Goal: Entertainment & Leisure: Consume media (video, audio)

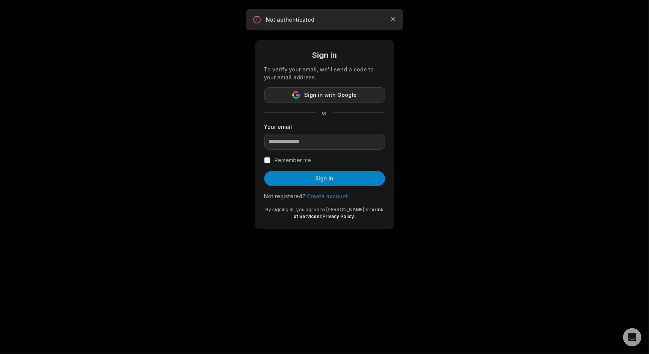
click at [338, 96] on span "Sign in with Google" at bounding box center [331, 94] width 52 height 9
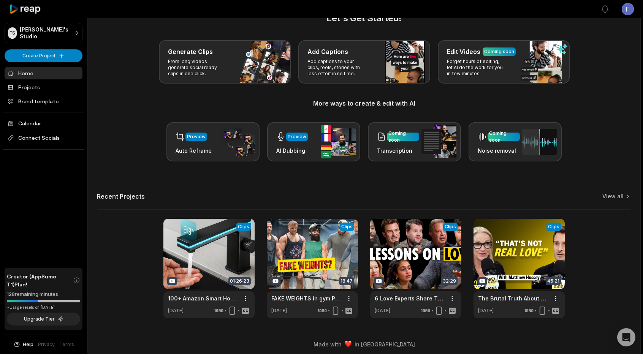
scroll to position [24, 0]
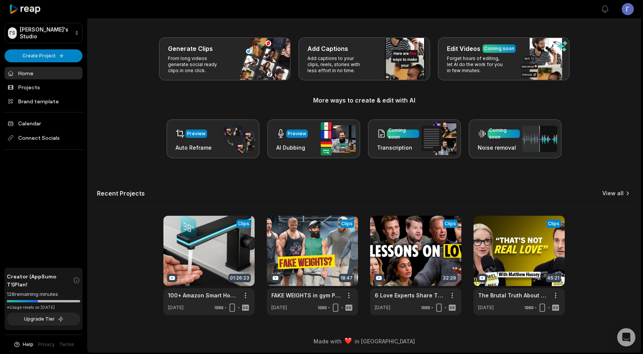
click at [617, 193] on link "View all" at bounding box center [613, 194] width 21 height 8
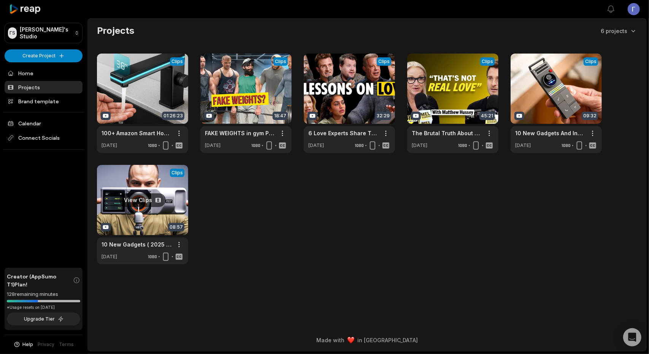
click at [119, 190] on link at bounding box center [142, 215] width 91 height 100
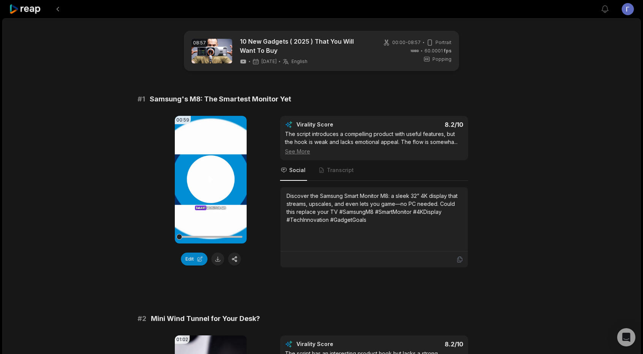
click at [215, 200] on video "Your browser does not support mp4 format." at bounding box center [211, 180] width 72 height 128
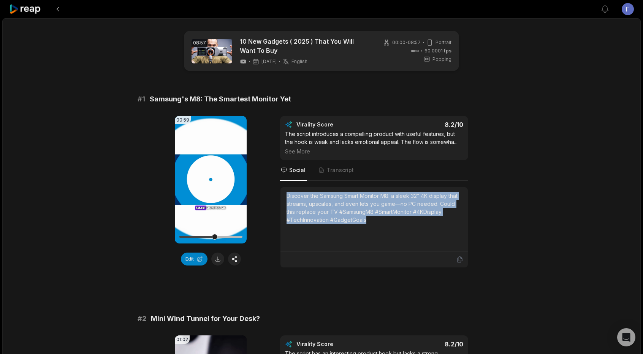
drag, startPoint x: 285, startPoint y: 197, endPoint x: 434, endPoint y: 216, distance: 150.6
click at [434, 216] on div "Discover the Samsung Smart Monitor M8: a sleek 32” 4K display that streams, ups…" at bounding box center [374, 219] width 187 height 64
click at [367, 232] on div "Discover the Samsung Smart Monitor M8: a sleek 32” 4K display that streams, ups…" at bounding box center [374, 219] width 175 height 55
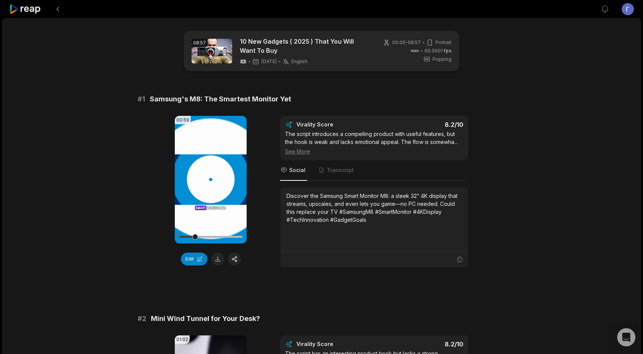
drag, startPoint x: 238, startPoint y: 238, endPoint x: 163, endPoint y: 237, distance: 74.5
click at [163, 237] on div "00:59 Your browser does not support mp4 format. Edit Virality Score 8.2 /10 The…" at bounding box center [322, 192] width 368 height 152
click at [214, 189] on video "Your browser does not support mp4 format." at bounding box center [211, 180] width 72 height 128
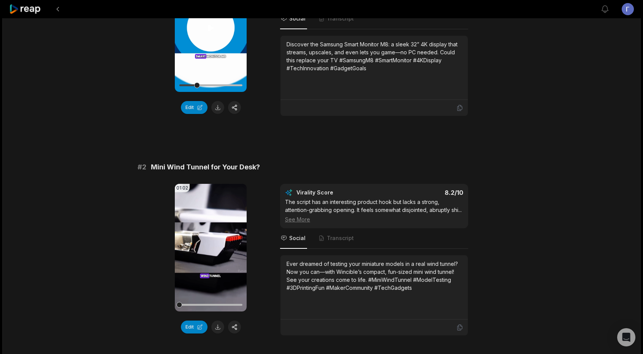
scroll to position [152, 0]
click at [208, 244] on icon at bounding box center [210, 247] width 9 height 9
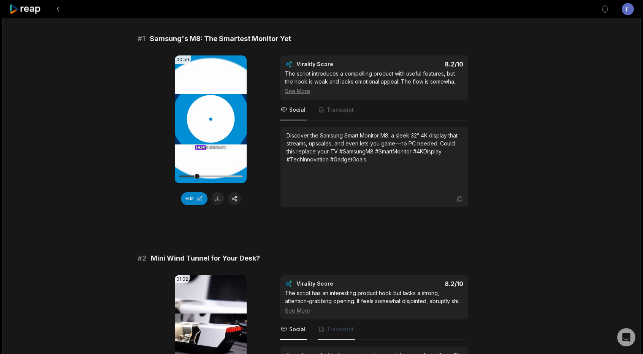
scroll to position [0, 0]
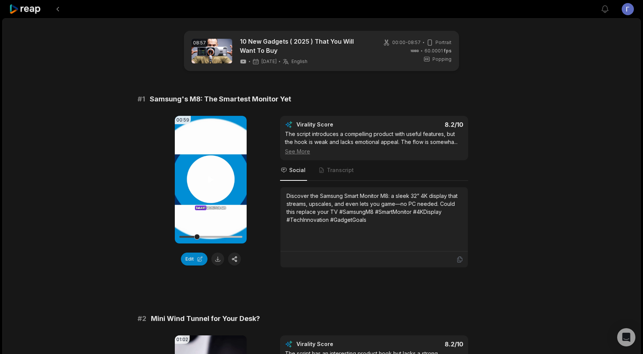
click at [209, 175] on video "Your browser does not support mp4 format." at bounding box center [211, 180] width 72 height 128
click at [208, 175] on icon at bounding box center [210, 179] width 9 height 9
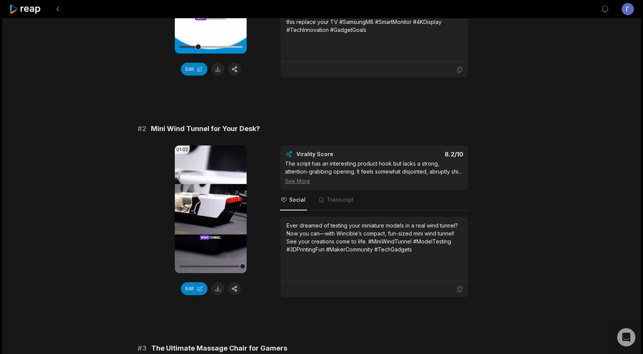
scroll to position [266, 0]
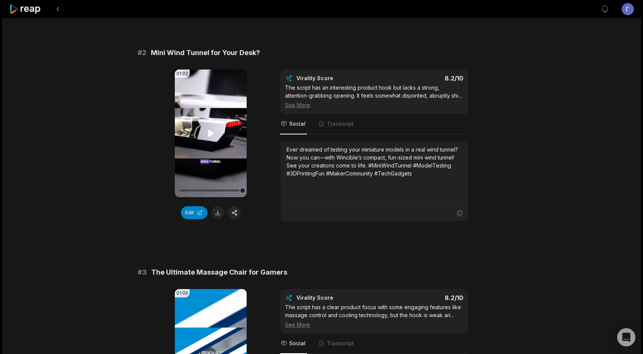
click at [209, 129] on icon at bounding box center [210, 133] width 9 height 9
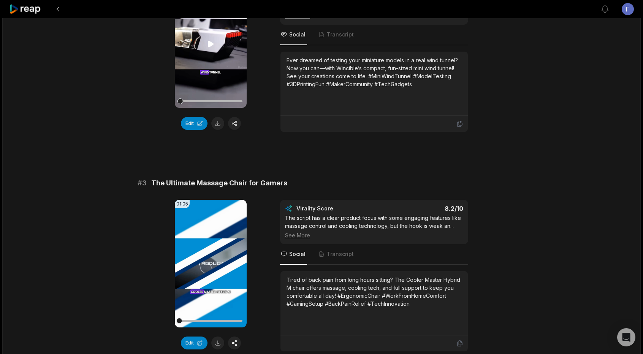
scroll to position [380, 0]
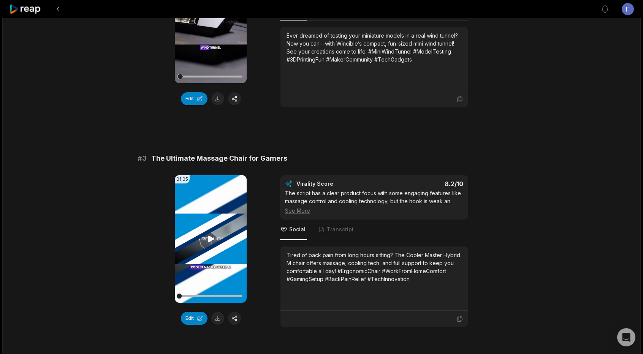
click at [213, 244] on icon at bounding box center [210, 239] width 9 height 9
click at [224, 248] on video "Your browser does not support mp4 format." at bounding box center [211, 239] width 72 height 128
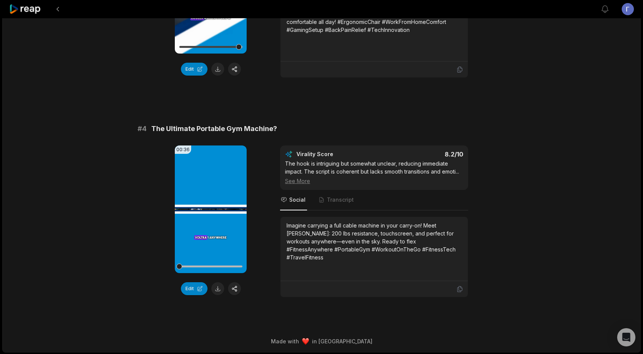
scroll to position [636, 0]
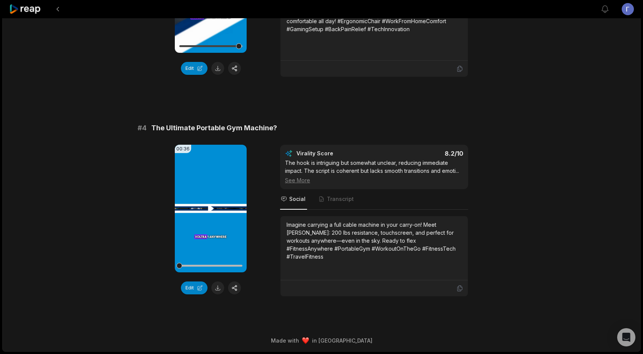
click at [207, 208] on icon at bounding box center [210, 208] width 9 height 9
click at [221, 263] on div at bounding box center [210, 265] width 63 height 13
click at [222, 263] on div at bounding box center [210, 265] width 63 height 13
click at [224, 264] on div at bounding box center [210, 265] width 63 height 13
click at [228, 267] on div at bounding box center [226, 266] width 6 height 6
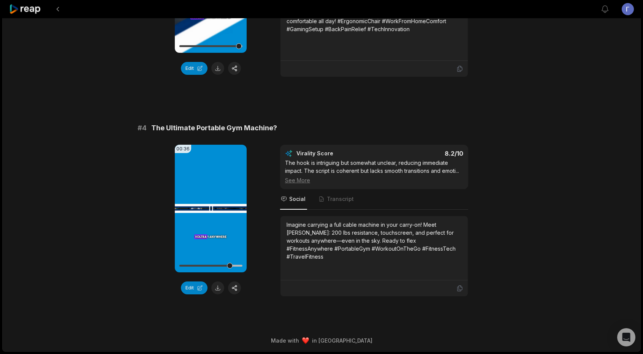
drag, startPoint x: 233, startPoint y: 268, endPoint x: 239, endPoint y: 269, distance: 5.4
click at [239, 269] on div at bounding box center [210, 265] width 63 height 13
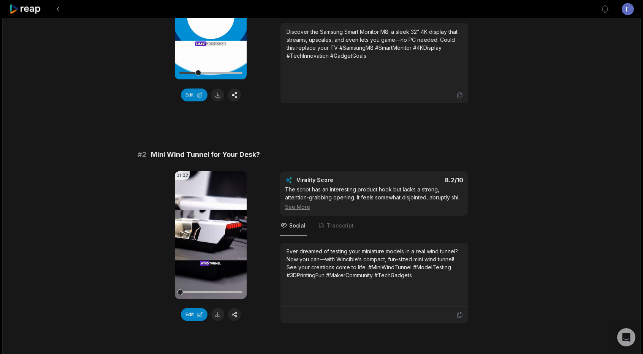
scroll to position [0, 0]
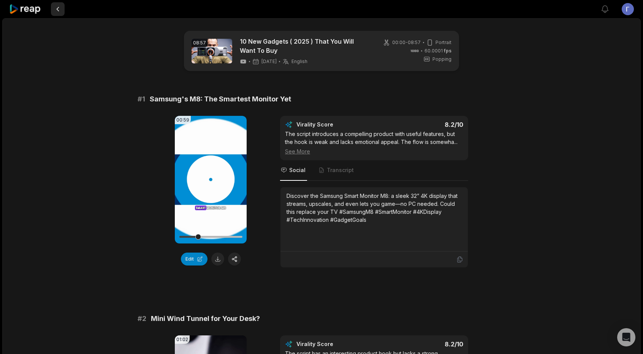
click at [54, 7] on button at bounding box center [58, 9] width 14 height 14
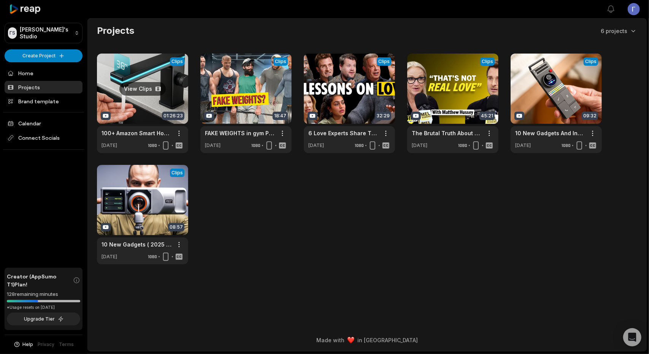
click at [129, 108] on link at bounding box center [142, 104] width 91 height 100
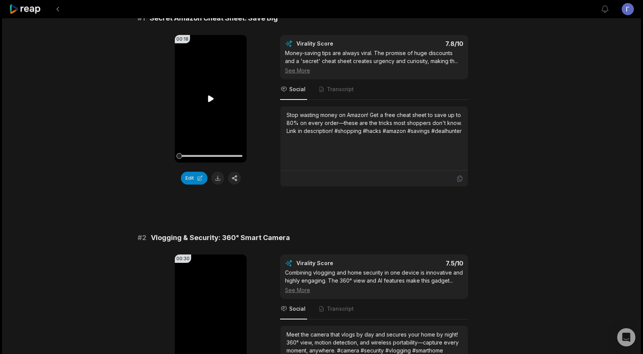
scroll to position [190, 0]
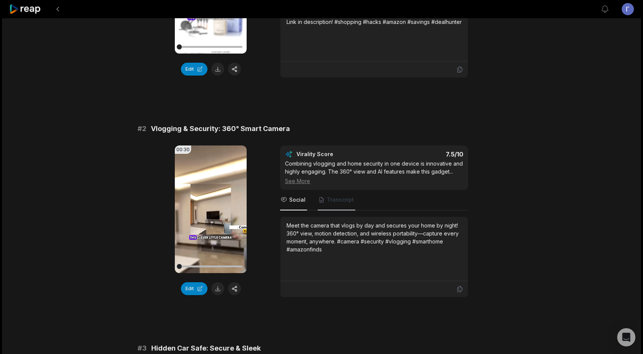
click at [213, 205] on icon at bounding box center [210, 209] width 9 height 9
click at [222, 266] on div at bounding box center [210, 267] width 63 height 2
click at [238, 266] on div at bounding box center [210, 267] width 63 height 2
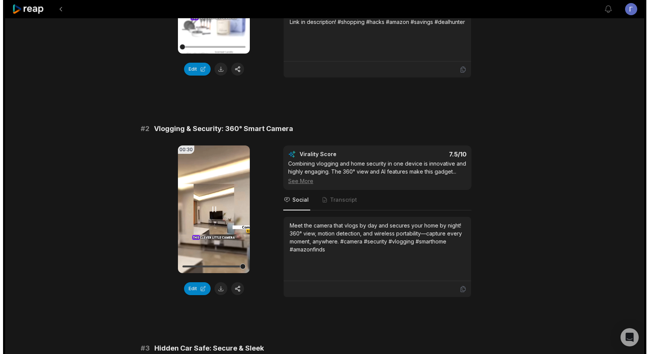
scroll to position [0, 0]
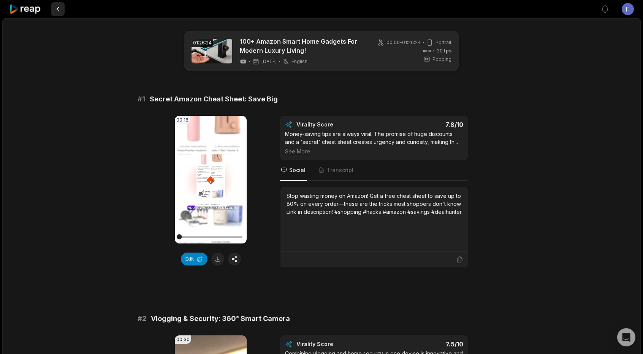
click at [59, 10] on button at bounding box center [58, 9] width 14 height 14
